Goal: Find specific page/section: Find specific page/section

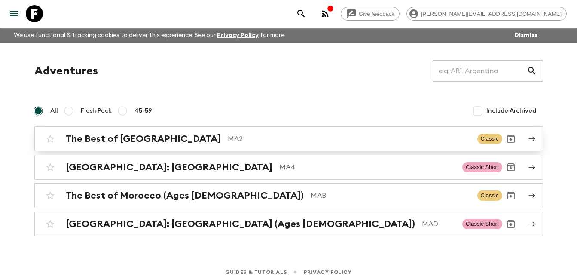
click at [157, 138] on div "The Best of [GEOGRAPHIC_DATA] MA2" at bounding box center [268, 138] width 404 height 11
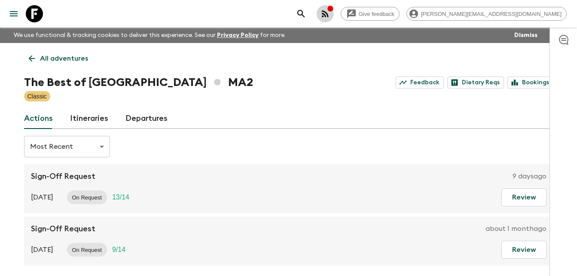
click at [328, 14] on icon "button" at bounding box center [325, 13] width 7 height 7
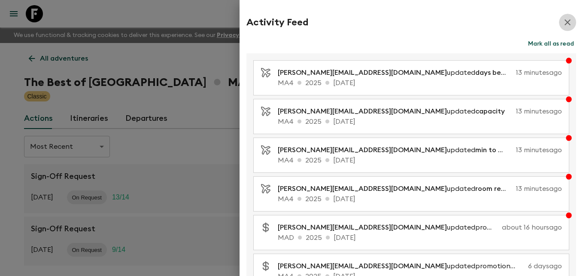
click at [566, 21] on icon "button" at bounding box center [568, 22] width 10 height 10
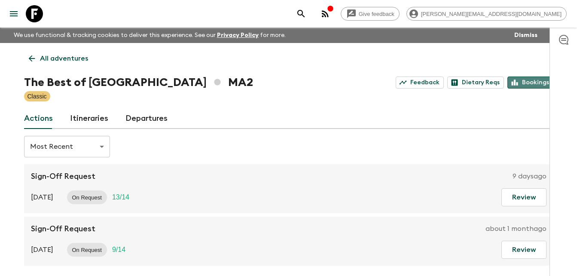
click at [532, 82] on link "Bookings" at bounding box center [530, 82] width 46 height 12
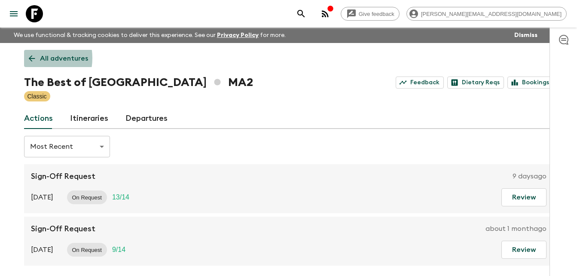
click at [32, 58] on icon at bounding box center [31, 58] width 9 height 9
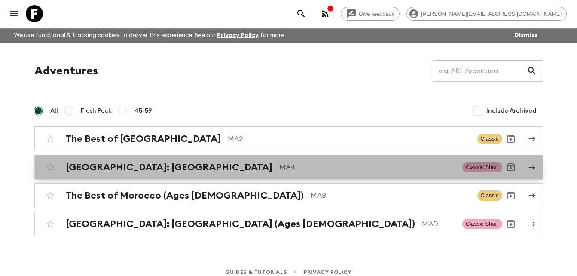
click at [140, 161] on h2 "[GEOGRAPHIC_DATA]: [GEOGRAPHIC_DATA]" at bounding box center [169, 166] width 207 height 11
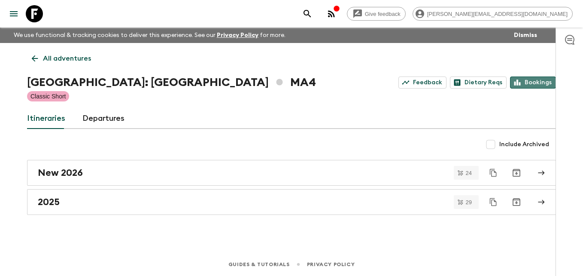
click at [538, 80] on link "Bookings" at bounding box center [533, 82] width 46 height 12
